Goal: Browse casually: Explore the website without a specific task or goal

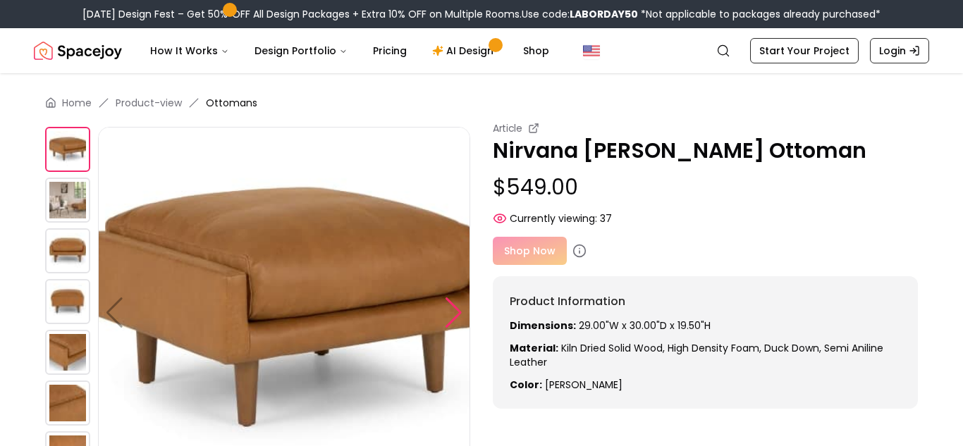
click at [455, 310] on div at bounding box center [453, 312] width 19 height 31
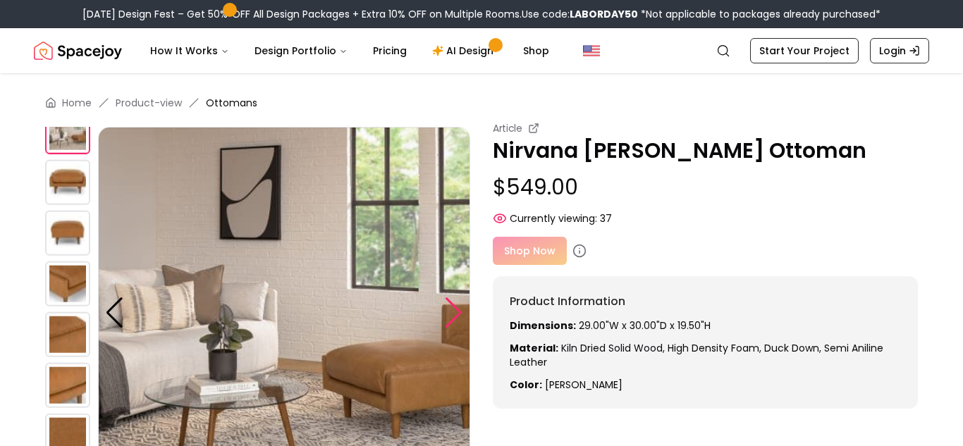
click at [455, 310] on div at bounding box center [453, 312] width 19 height 31
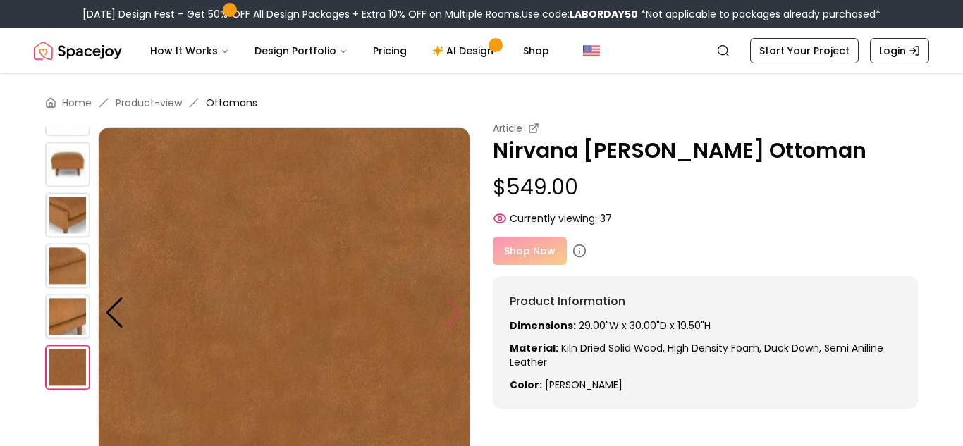
click at [455, 310] on img at bounding box center [284, 313] width 372 height 372
click at [109, 317] on div at bounding box center [114, 312] width 19 height 31
click at [109, 313] on div at bounding box center [114, 312] width 19 height 31
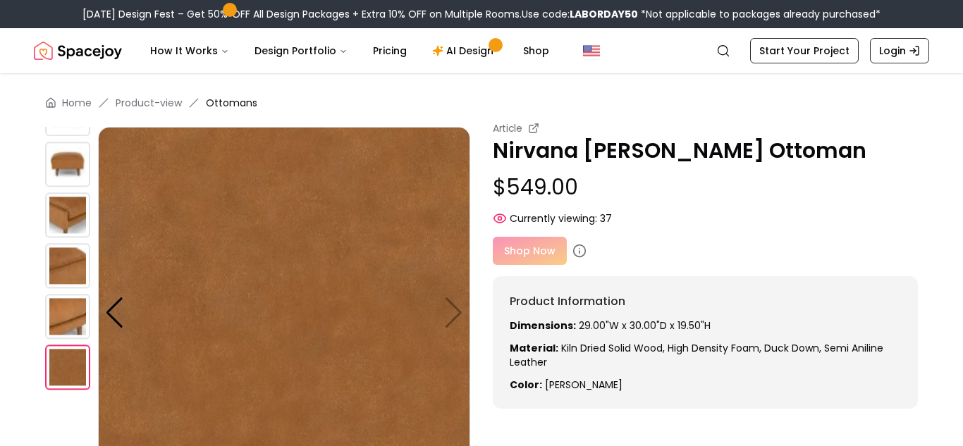
click at [85, 183] on img at bounding box center [67, 164] width 45 height 45
click at [77, 204] on img at bounding box center [67, 214] width 45 height 45
click at [61, 142] on img at bounding box center [67, 164] width 45 height 45
click at [112, 314] on div at bounding box center [114, 312] width 19 height 31
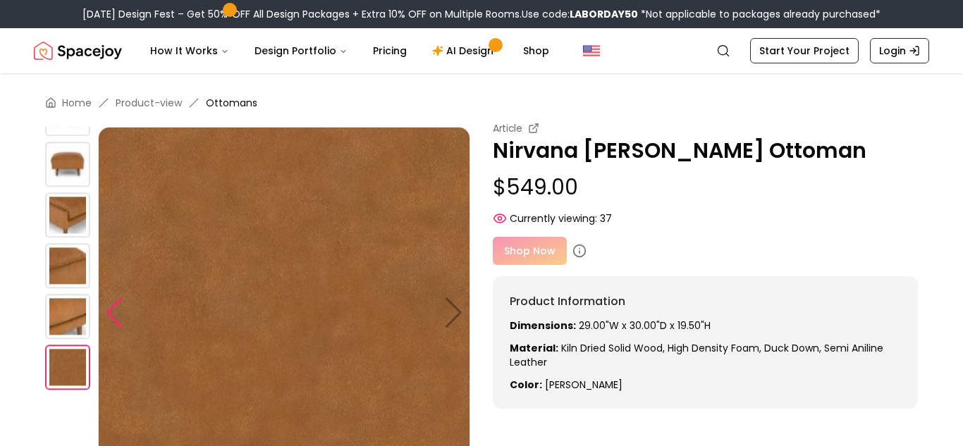
click at [112, 314] on div at bounding box center [114, 312] width 19 height 31
